Goal: Find specific page/section: Find specific page/section

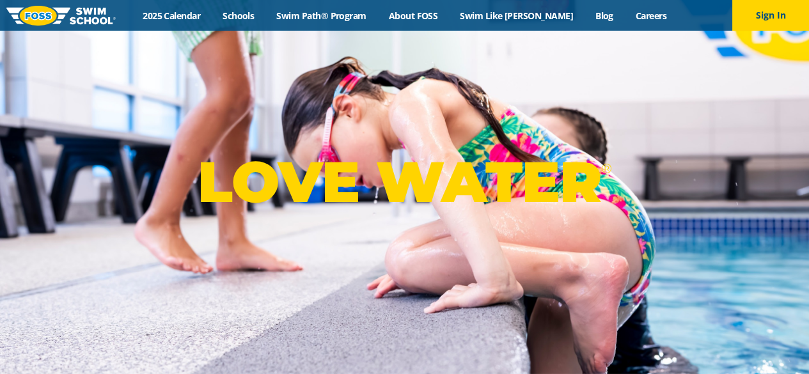
click at [508, 106] on div "LOVE WATER ®" at bounding box center [404, 187] width 809 height 374
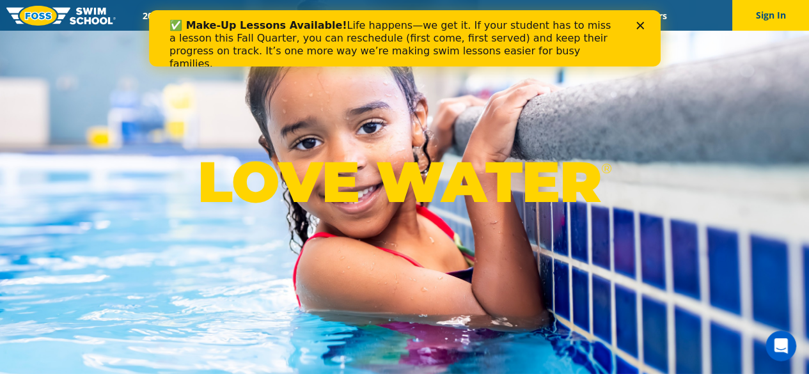
click at [641, 22] on icon "Close" at bounding box center [640, 26] width 8 height 8
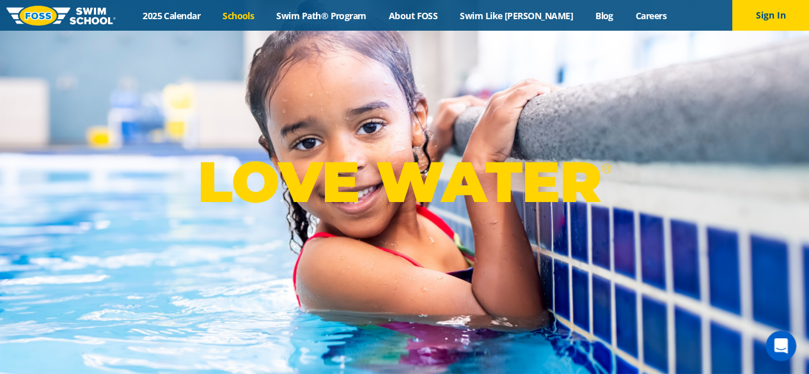
click at [260, 16] on link "Schools" at bounding box center [239, 16] width 54 height 12
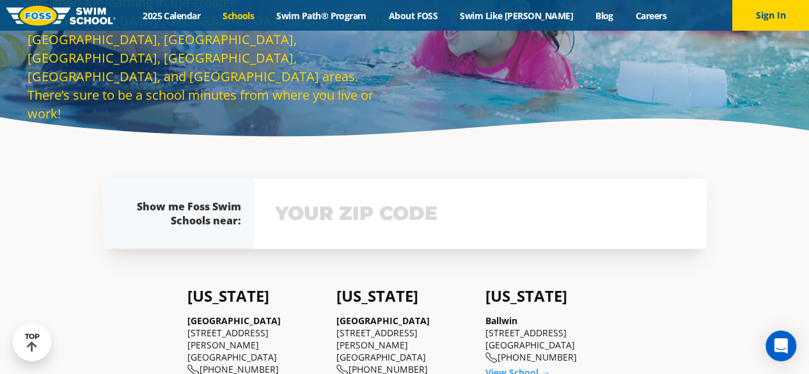
scroll to position [74, 0]
